Goal: Task Accomplishment & Management: Manage account settings

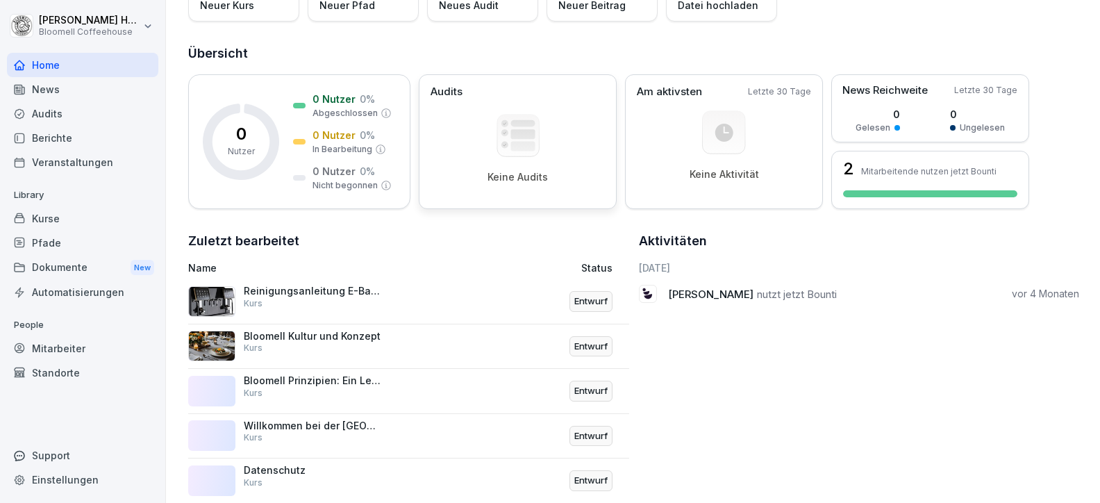
scroll to position [167, 0]
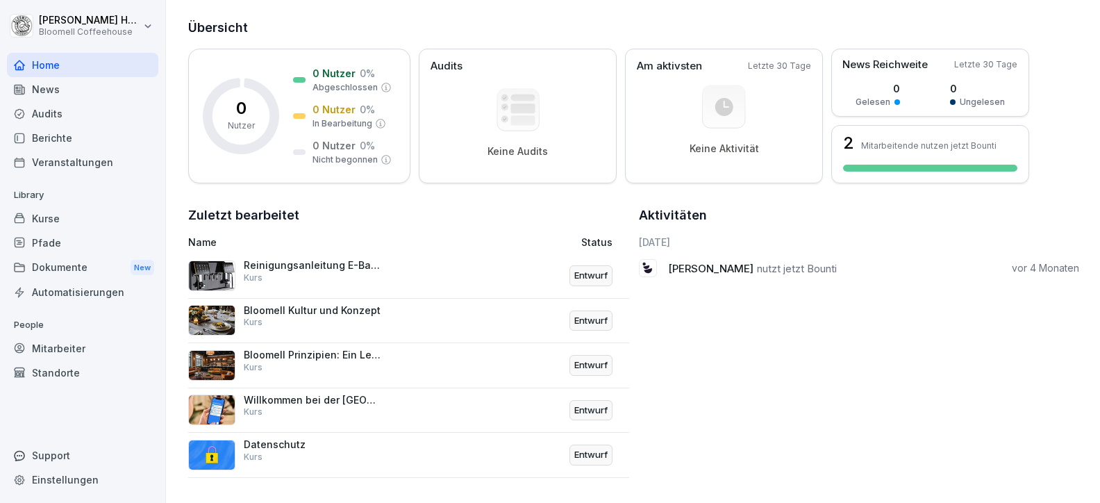
click at [324, 395] on div "Willkommen bei der Bloomell Academy Kurs" at bounding box center [313, 406] width 139 height 25
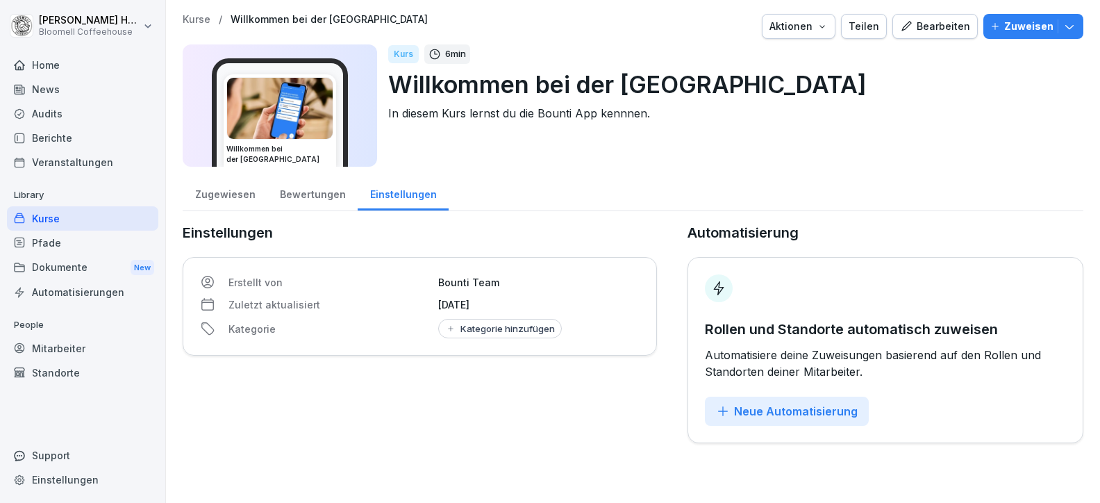
click at [201, 21] on p "Kurse" at bounding box center [197, 20] width 28 height 12
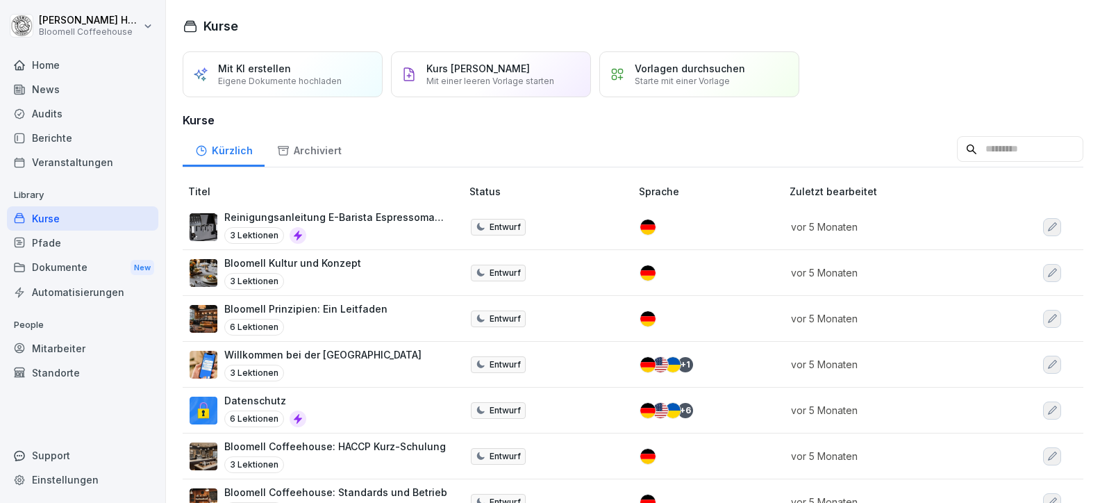
click at [333, 262] on p "Bloomell Kultur und Konzept" at bounding box center [292, 263] width 137 height 15
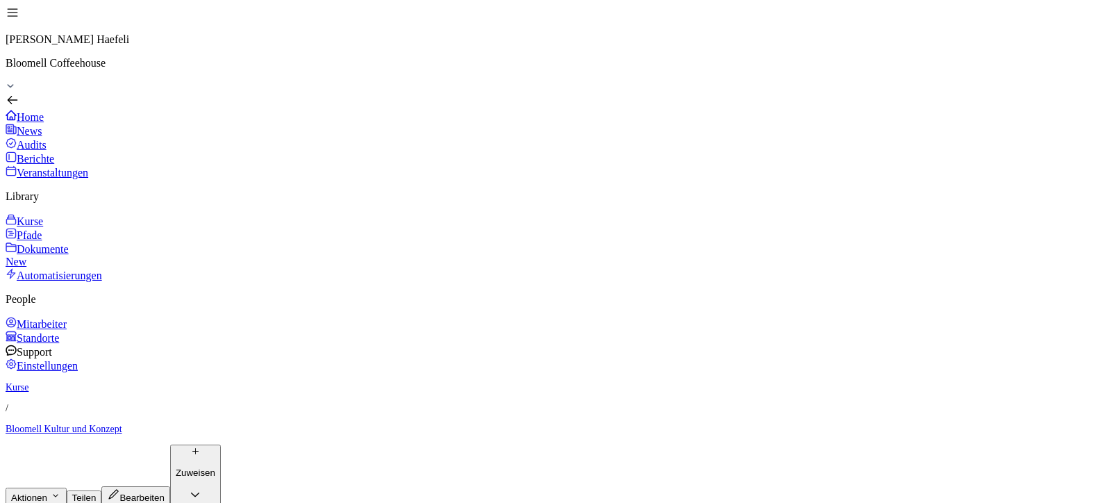
click at [54, 214] on div "Kurse" at bounding box center [550, 221] width 1089 height 14
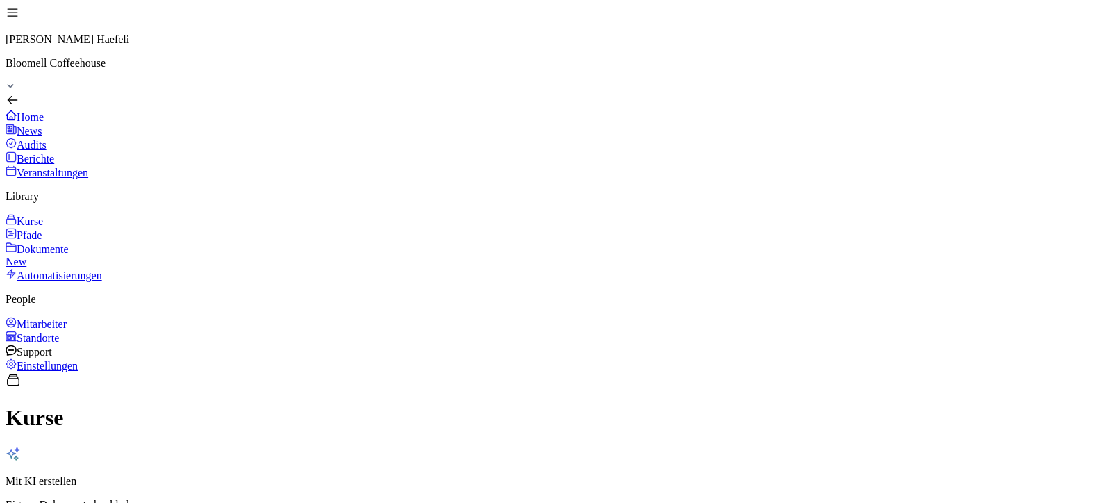
scroll to position [103, 0]
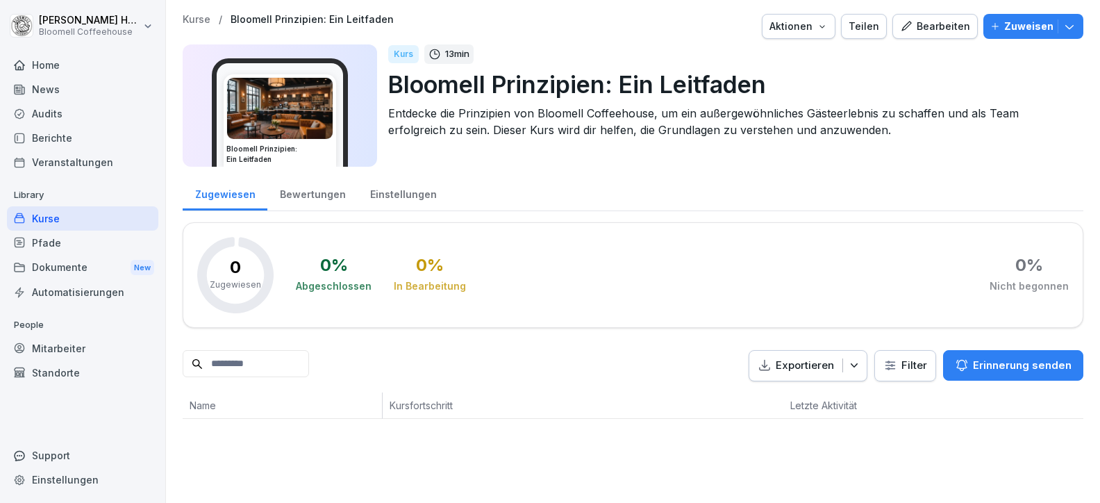
click at [51, 216] on div "Kurse" at bounding box center [82, 218] width 151 height 24
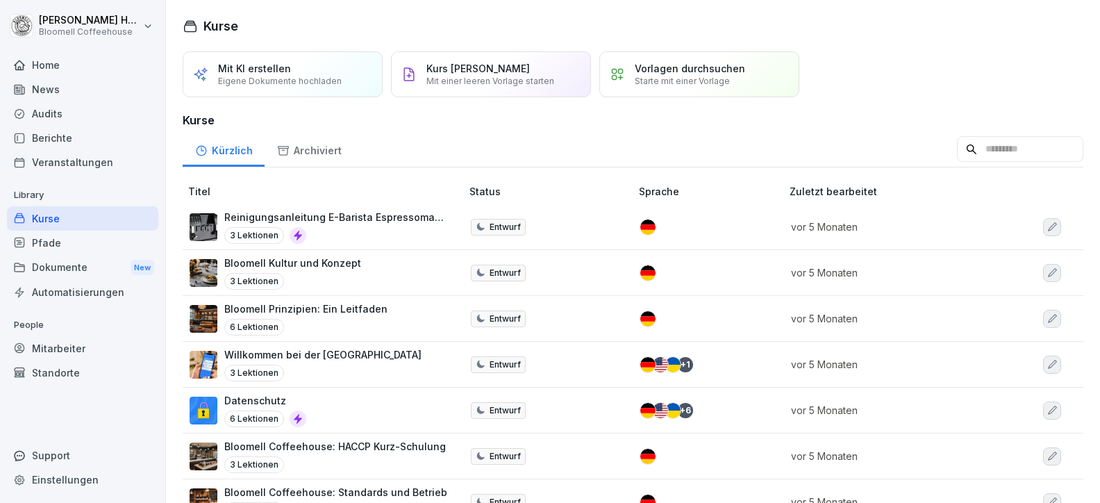
click at [303, 260] on p "Bloomell Kultur und Konzept" at bounding box center [292, 263] width 137 height 15
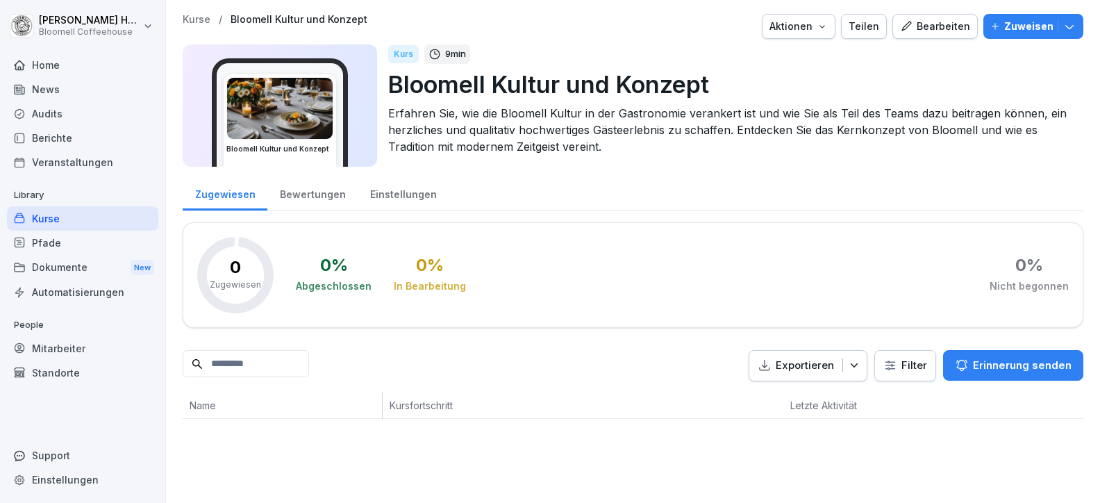
click at [929, 25] on div "Bearbeiten" at bounding box center [935, 26] width 70 height 15
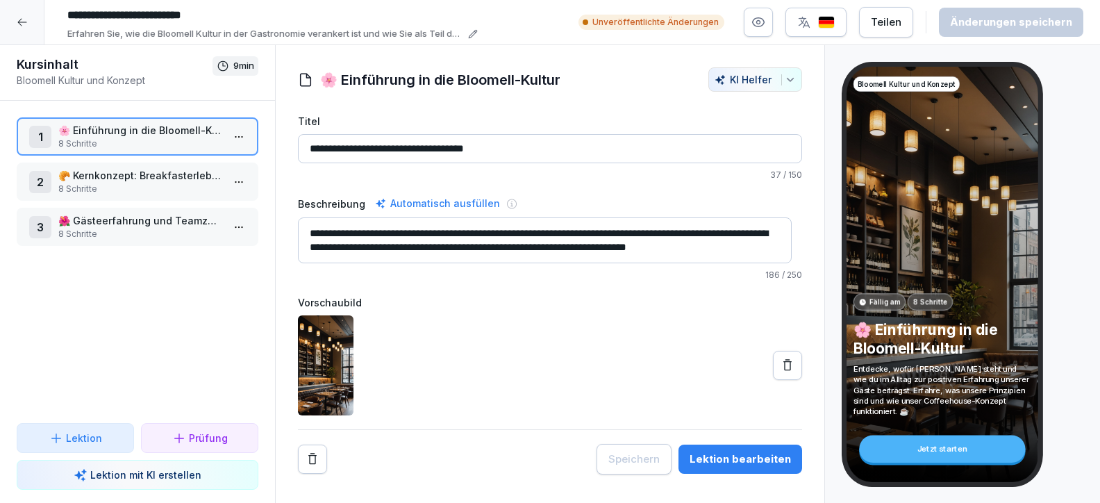
click at [177, 181] on p "🥐 Kernkonzept: Breakfasterlebnis und Nachhaltigkeit" at bounding box center [140, 175] width 164 height 15
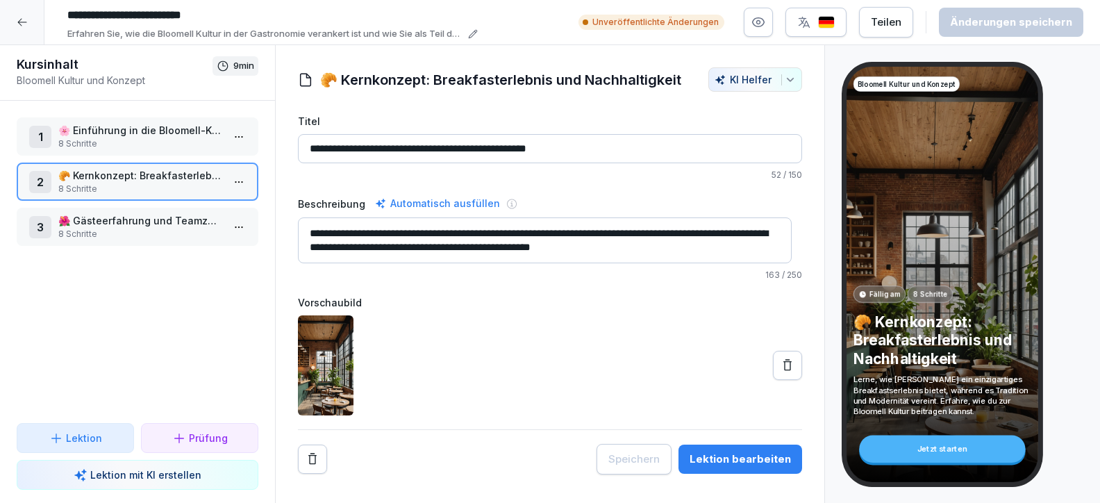
click at [152, 139] on p "8 Schritte" at bounding box center [140, 143] width 164 height 12
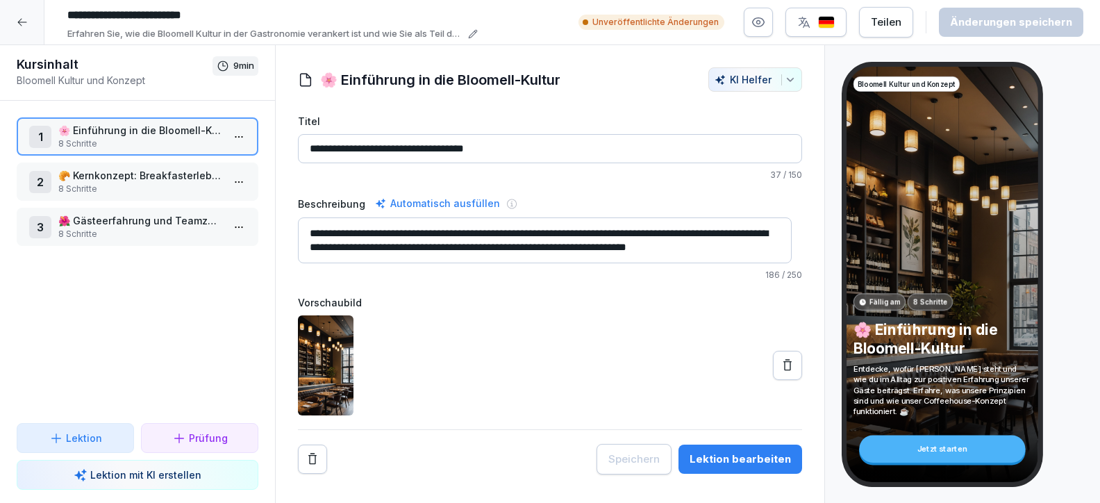
click at [751, 456] on div "Lektion bearbeiten" at bounding box center [740, 458] width 101 height 15
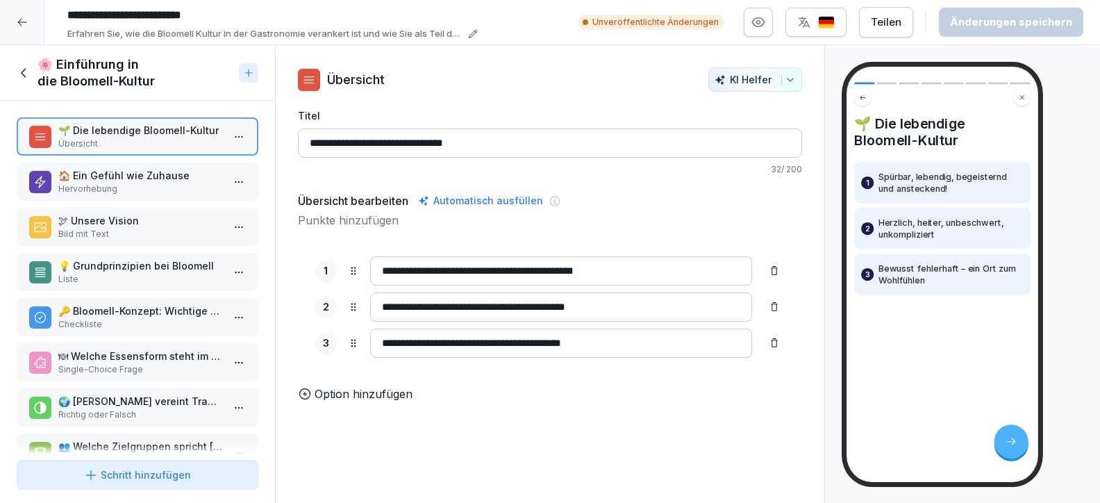
click at [365, 399] on p "Option hinzufügen" at bounding box center [364, 393] width 98 height 17
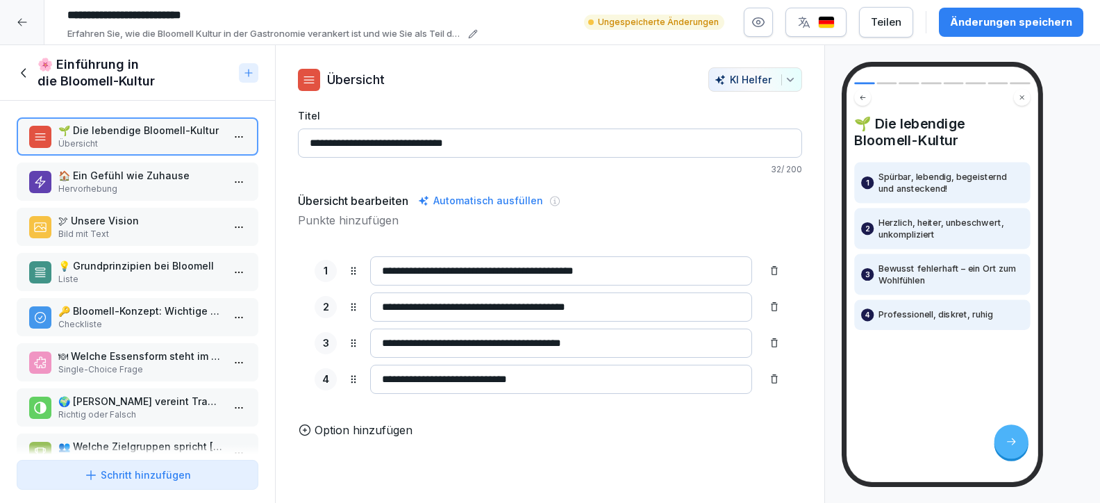
type input "**********"
click at [1003, 19] on div "Änderungen speichern" at bounding box center [1011, 22] width 122 height 15
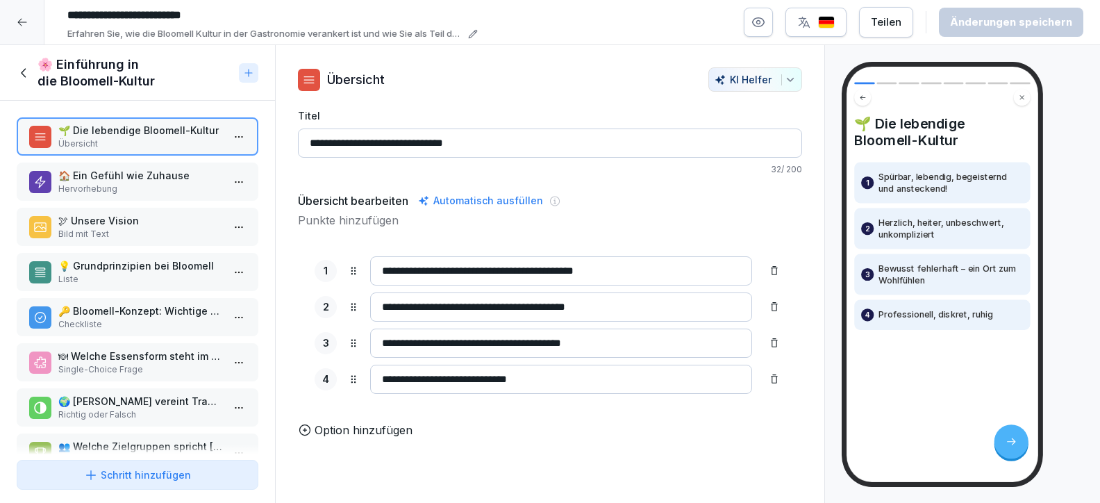
click at [102, 178] on p "🏠 Ein Gefühl wie Zuhause" at bounding box center [140, 175] width 164 height 15
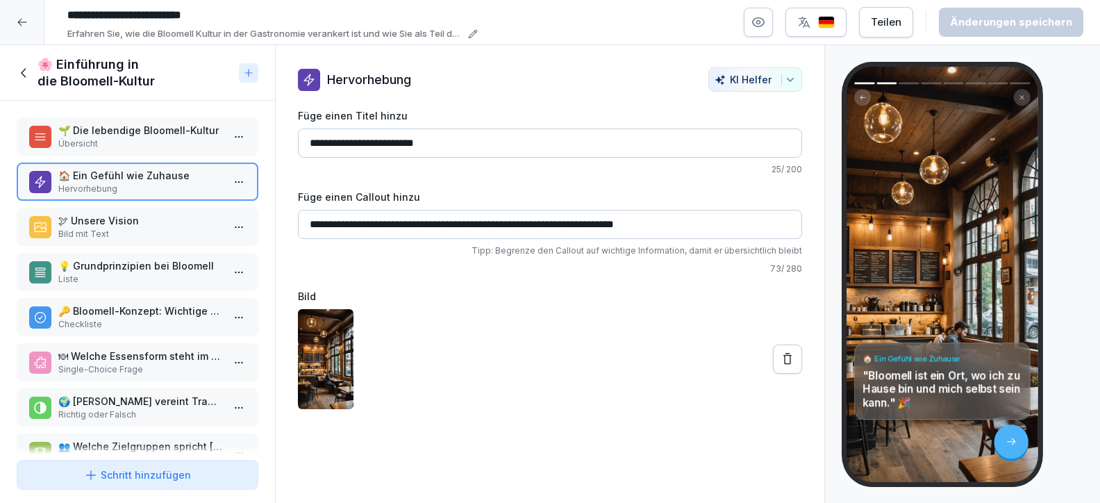
click at [153, 123] on p "🌱 Die lebendige Bloomell-Kultur" at bounding box center [140, 130] width 164 height 15
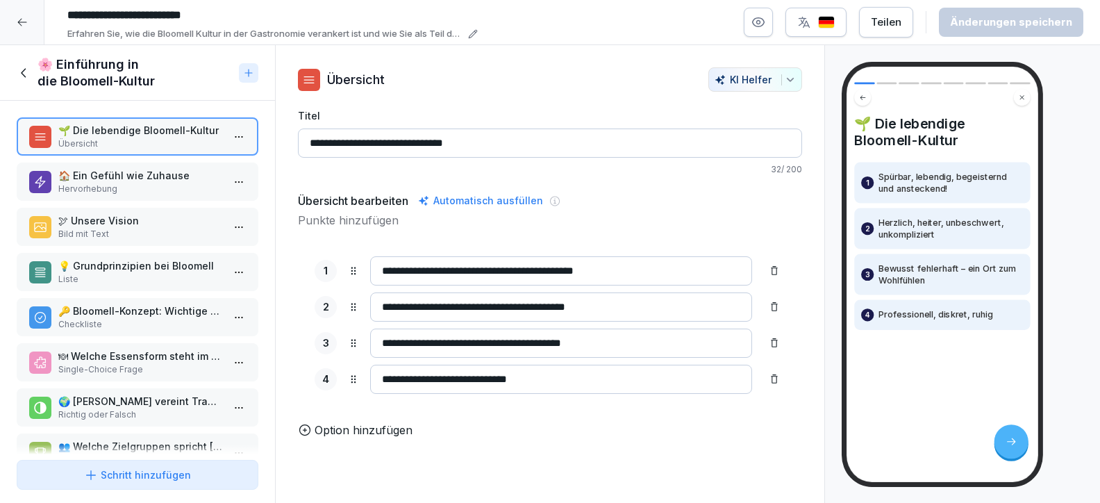
click at [140, 186] on p "Hervorhebung" at bounding box center [140, 189] width 164 height 12
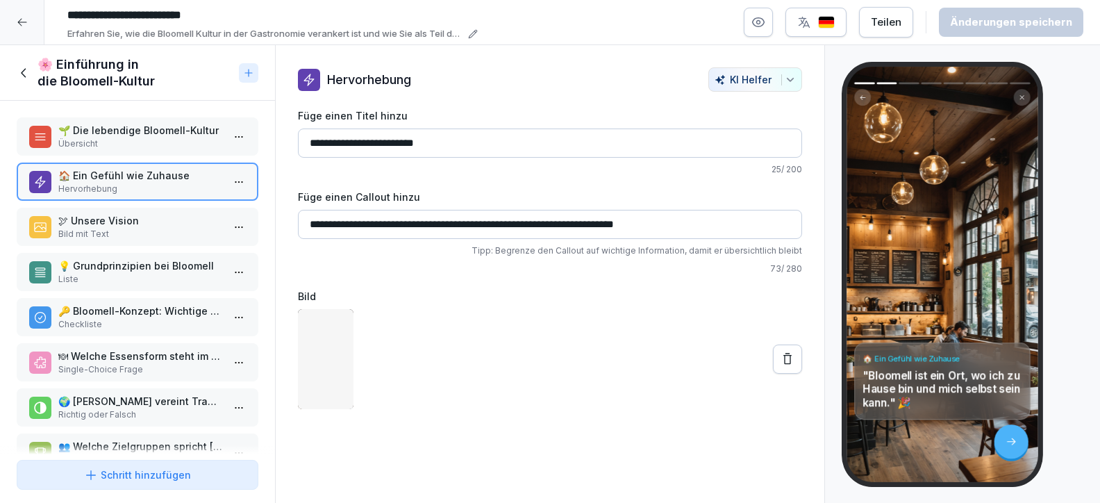
click at [140, 215] on p "🕊 Unsere Vision" at bounding box center [140, 220] width 164 height 15
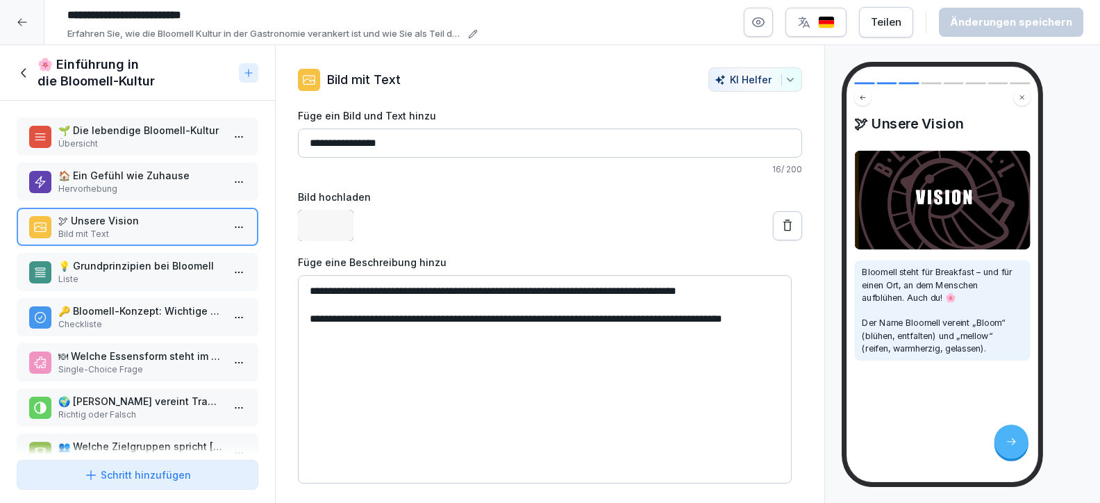
click at [141, 254] on div "💡 Grundprinzipien bei Bloomell Liste" at bounding box center [138, 272] width 242 height 38
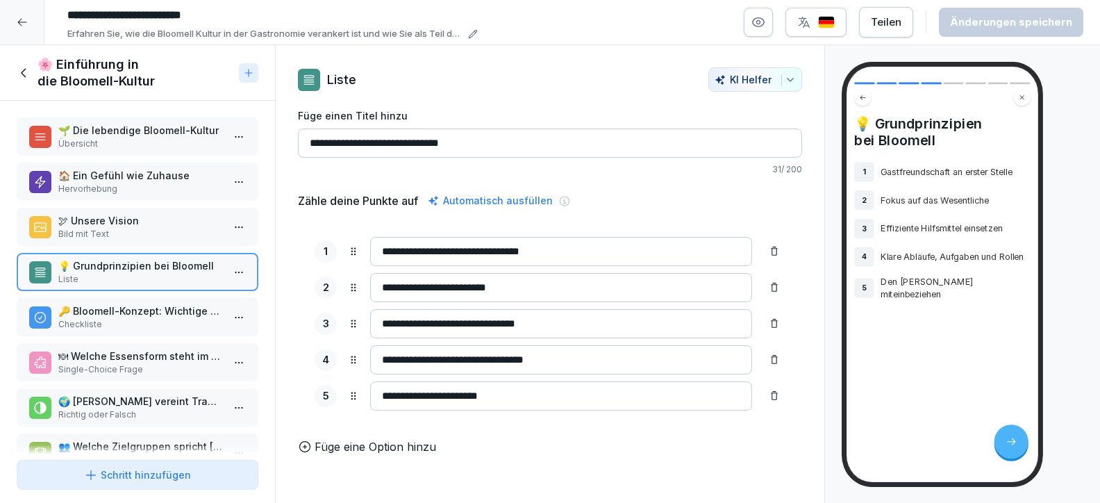
click at [141, 315] on p "🔑 Bloomell-Konzept: Wichtige Punkte" at bounding box center [140, 310] width 164 height 15
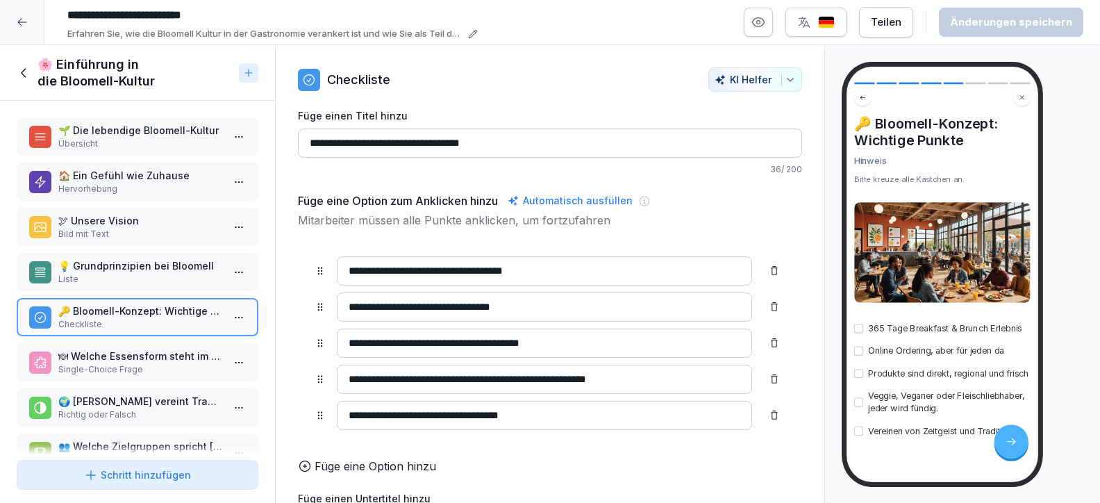
click at [140, 356] on p "🍽 Welche Essensform steht im Mittelpunkt von Bloomell?" at bounding box center [140, 356] width 164 height 15
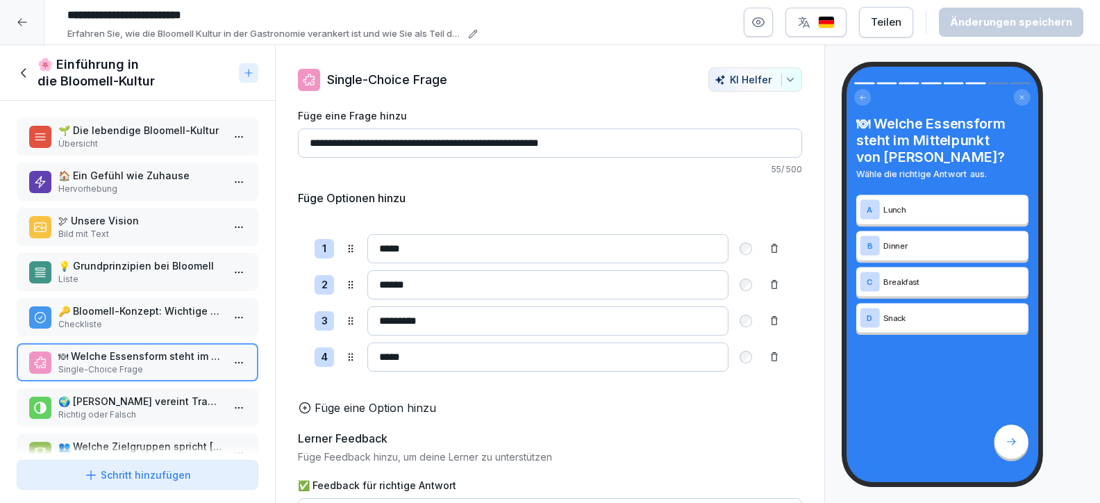
click at [26, 69] on icon at bounding box center [24, 72] width 15 height 15
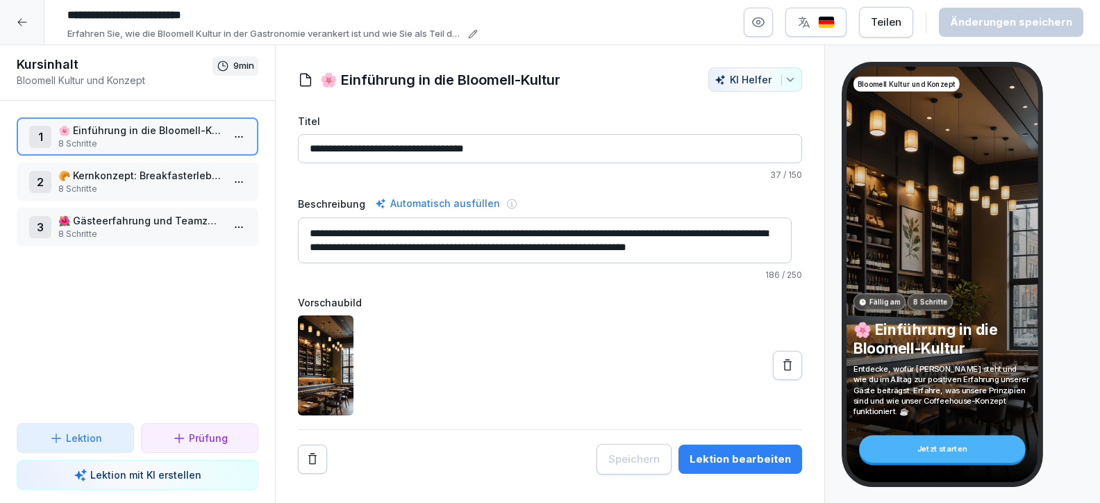
click at [113, 184] on p "8 Schritte" at bounding box center [140, 189] width 164 height 12
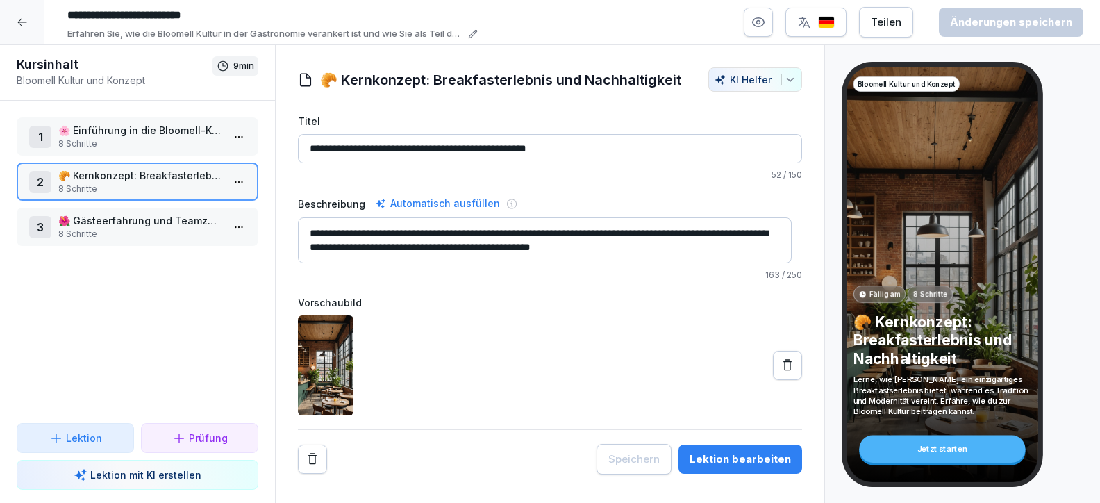
click at [17, 18] on icon at bounding box center [22, 22] width 11 height 11
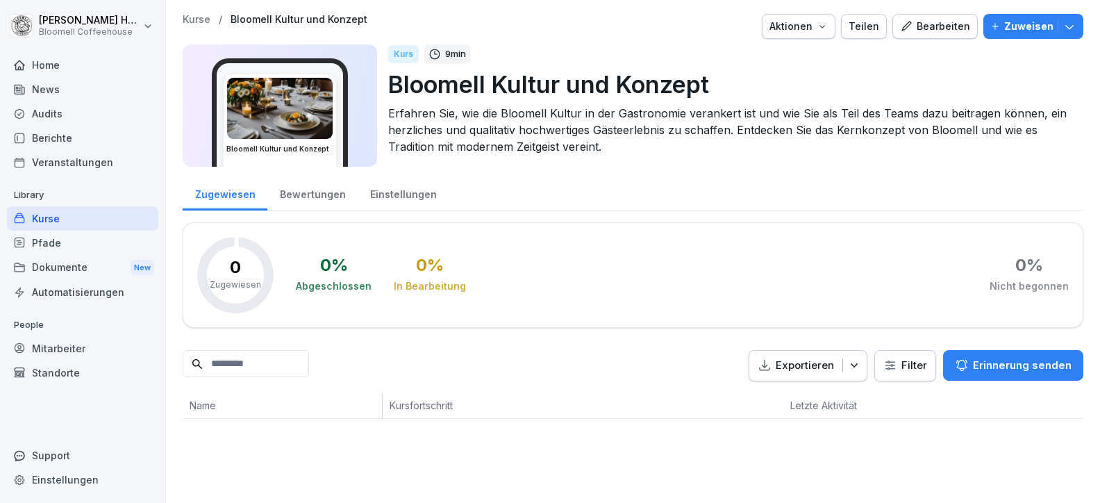
click at [54, 215] on div "Kurse" at bounding box center [82, 218] width 151 height 24
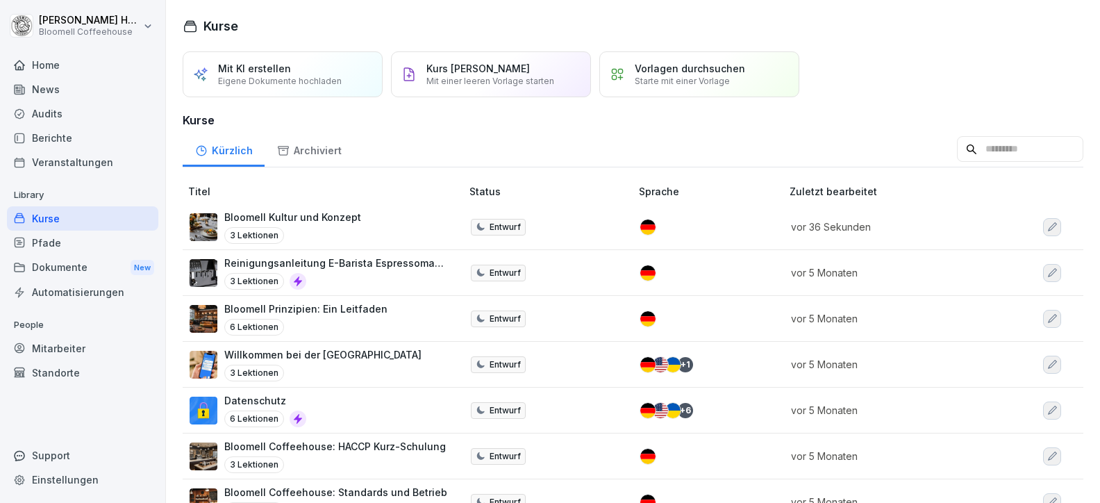
click at [55, 249] on div "Pfade" at bounding box center [82, 243] width 151 height 24
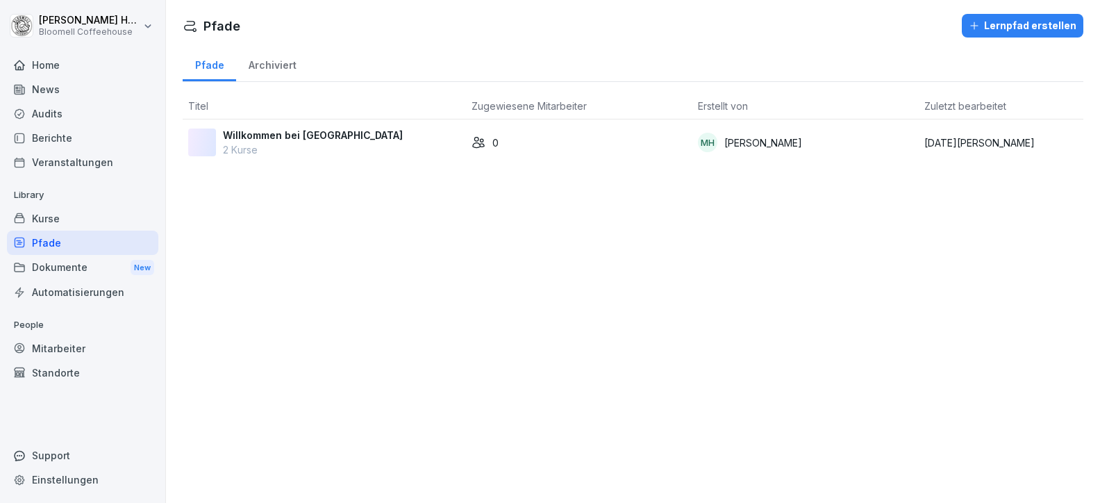
click at [272, 143] on p "2 Kurse" at bounding box center [313, 149] width 180 height 15
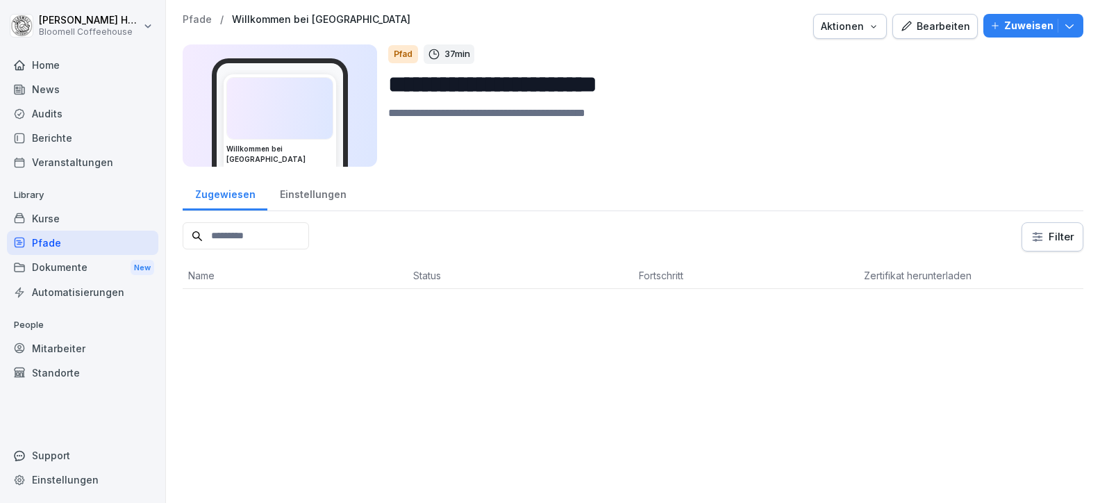
click at [842, 27] on div "Aktionen" at bounding box center [850, 26] width 58 height 15
click at [956, 58] on html "**********" at bounding box center [550, 251] width 1100 height 503
click at [938, 28] on div "Bearbeiten" at bounding box center [935, 26] width 70 height 15
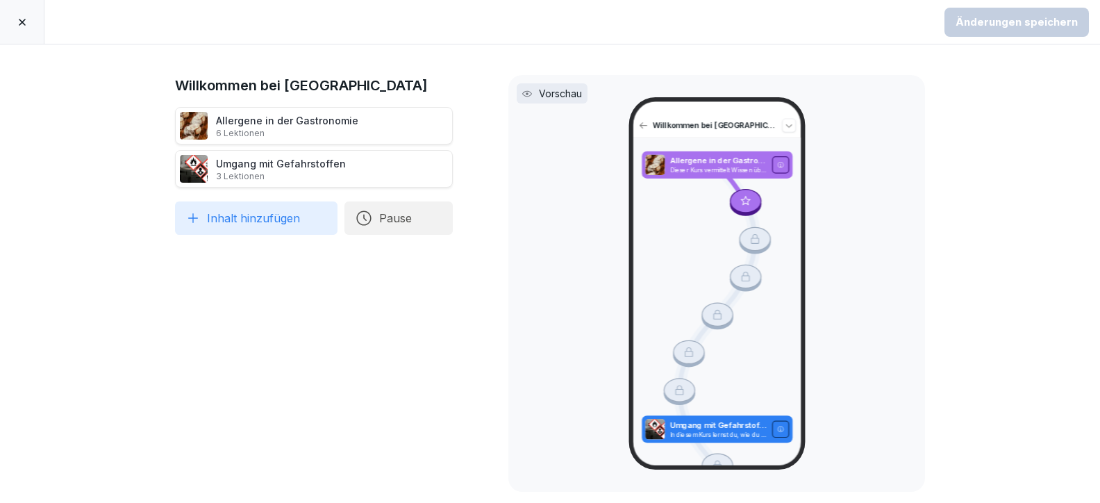
click at [18, 19] on icon at bounding box center [22, 22] width 11 height 11
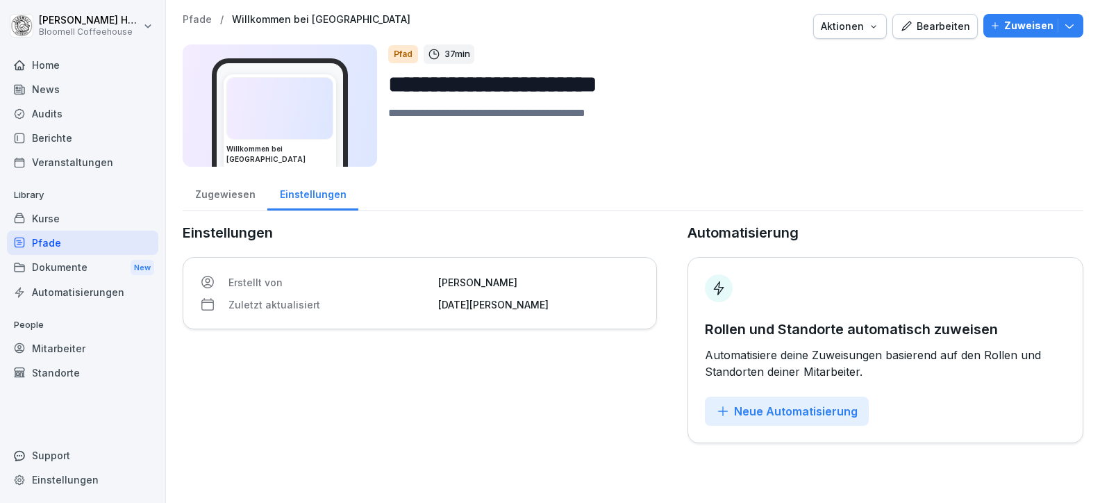
click at [78, 368] on div "Standorte" at bounding box center [82, 372] width 151 height 24
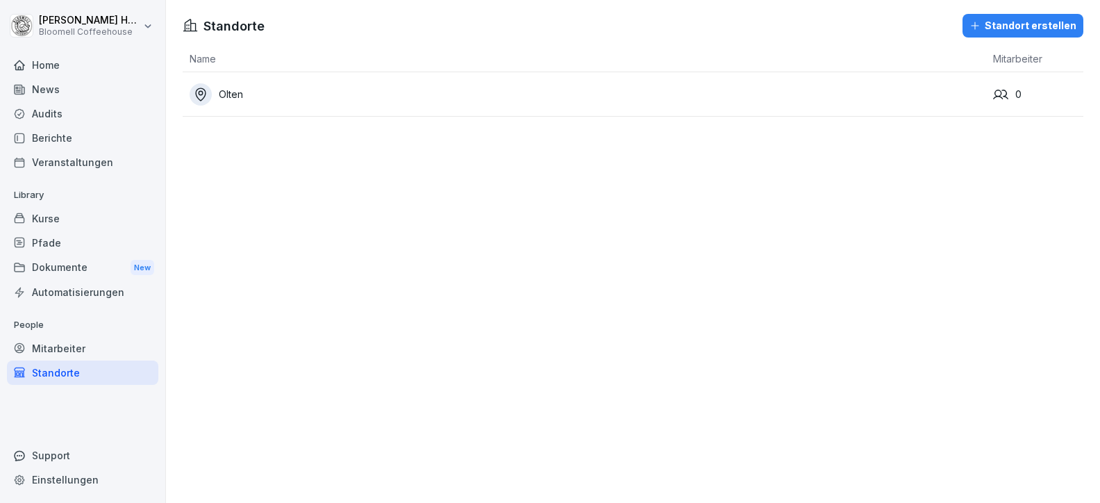
click at [63, 346] on div "Mitarbeiter" at bounding box center [82, 348] width 151 height 24
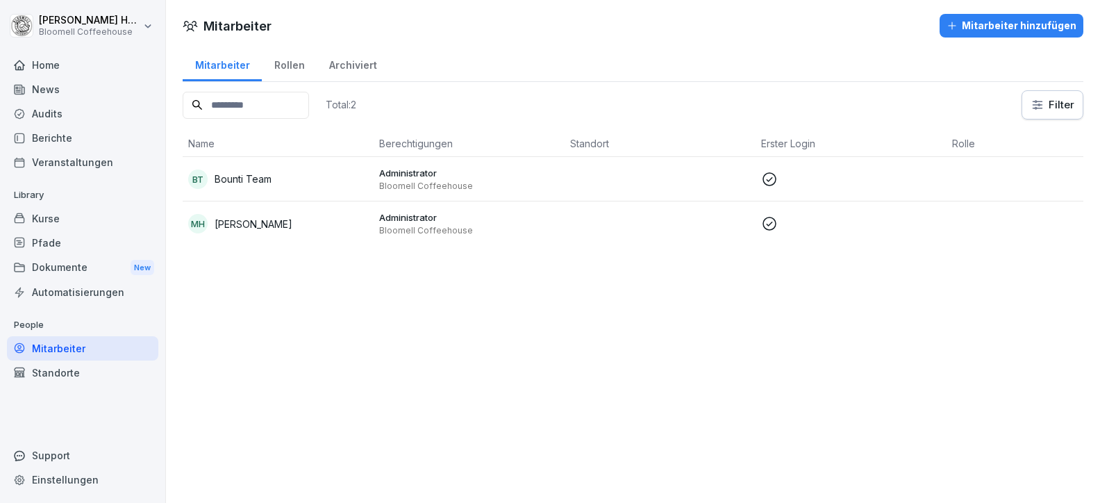
click at [51, 240] on div "Pfade" at bounding box center [82, 243] width 151 height 24
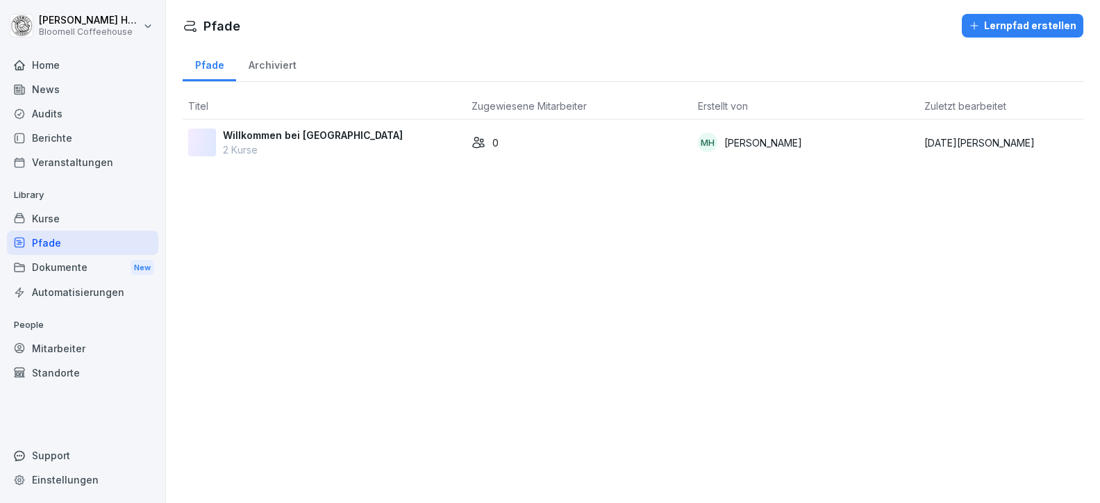
click at [50, 222] on div "Kurse" at bounding box center [82, 218] width 151 height 24
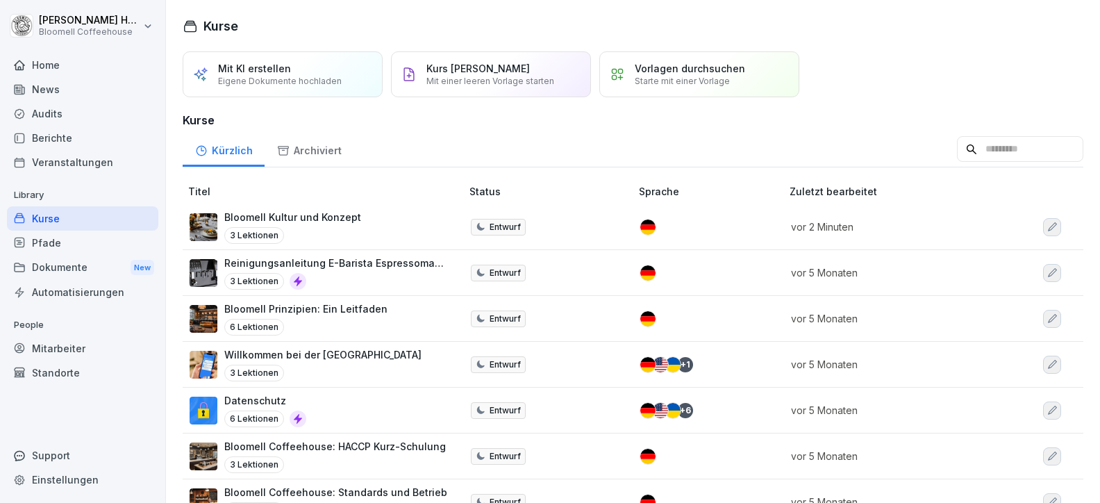
click at [47, 61] on div "Home" at bounding box center [82, 65] width 151 height 24
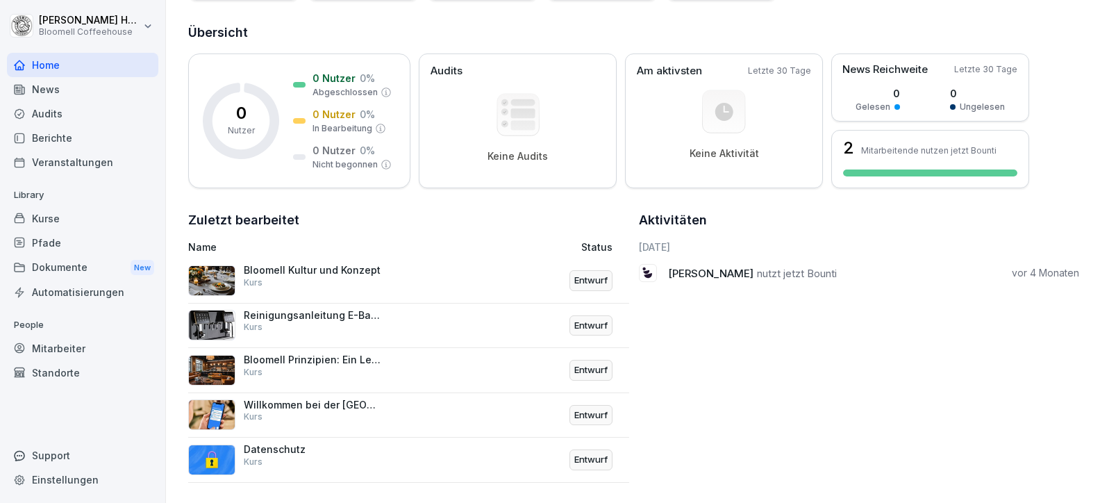
scroll to position [167, 0]
